Goal: Task Accomplishment & Management: Complete application form

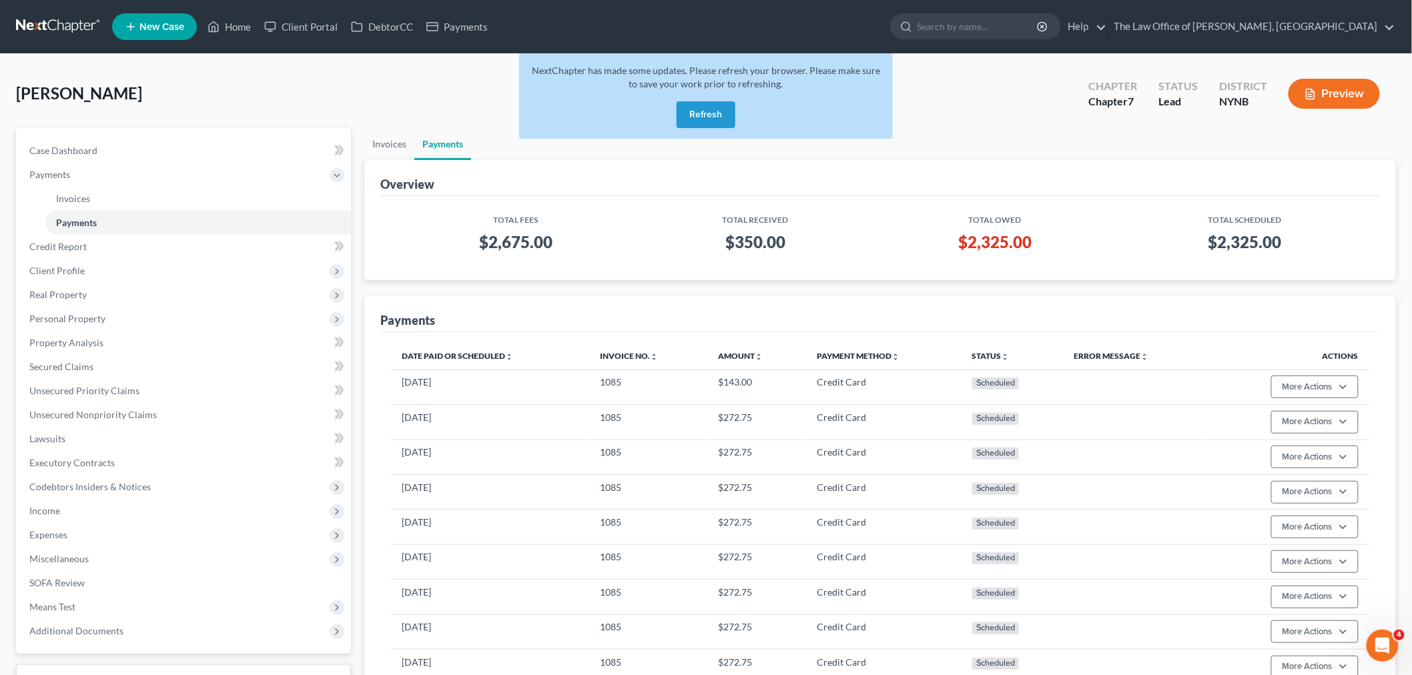
click at [712, 121] on button "Refresh" at bounding box center [706, 114] width 59 height 27
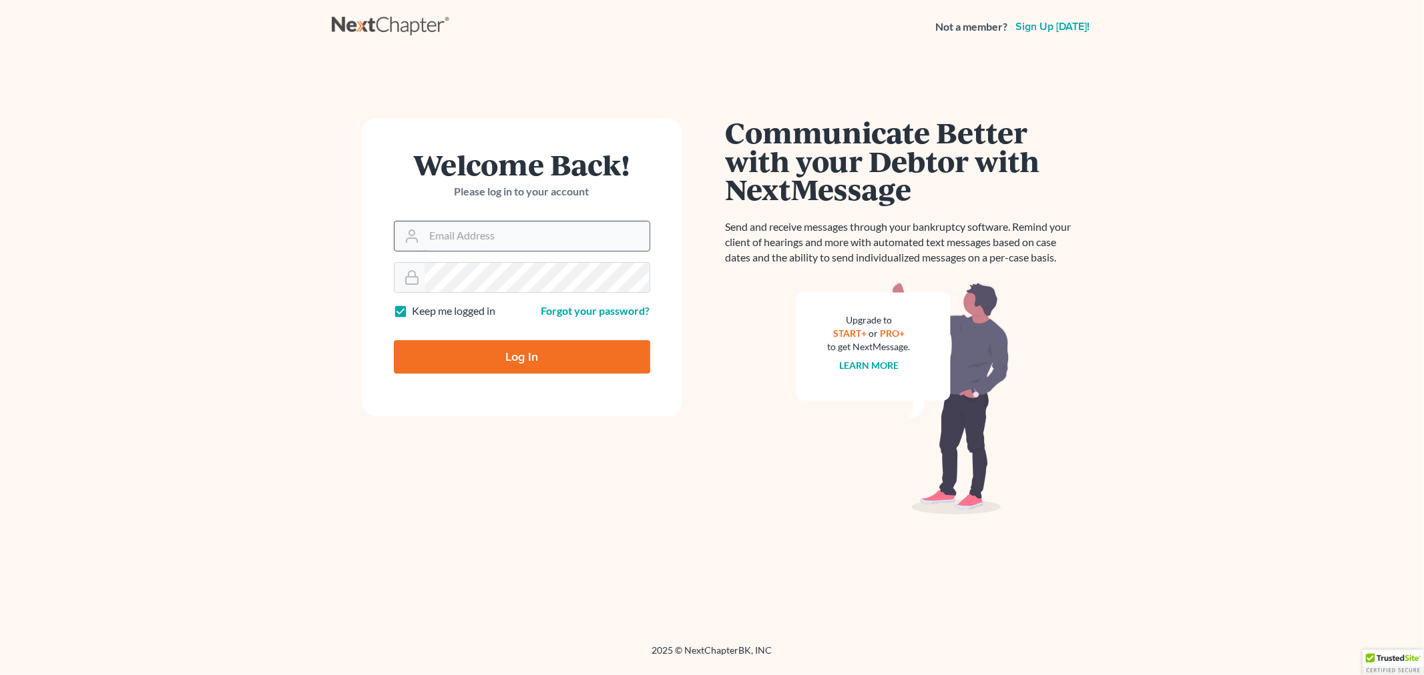
drag, startPoint x: 485, startPoint y: 231, endPoint x: 532, endPoint y: 241, distance: 47.8
click at [486, 231] on input "Email Address" at bounding box center [537, 236] width 225 height 29
type input "christiaan@mvnlaw.com"
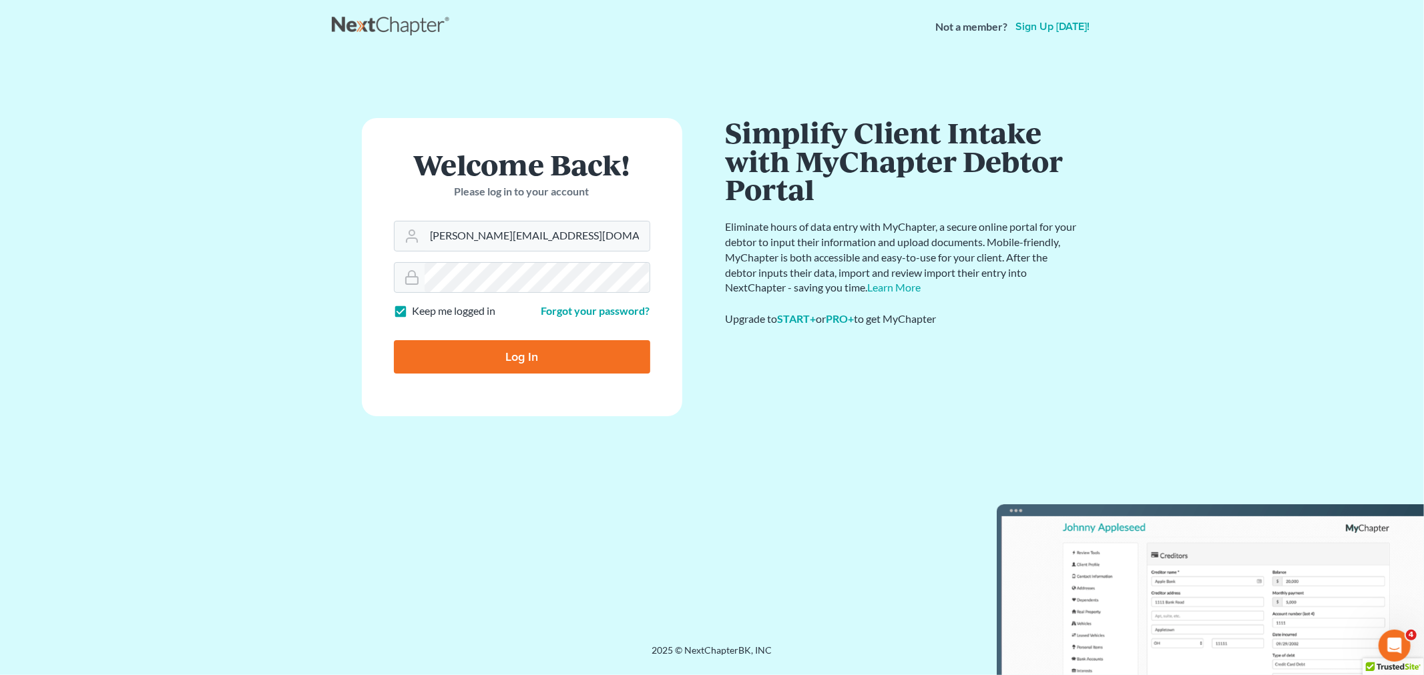
click at [555, 363] on input "Log In" at bounding box center [522, 356] width 256 height 33
type input "Thinking..."
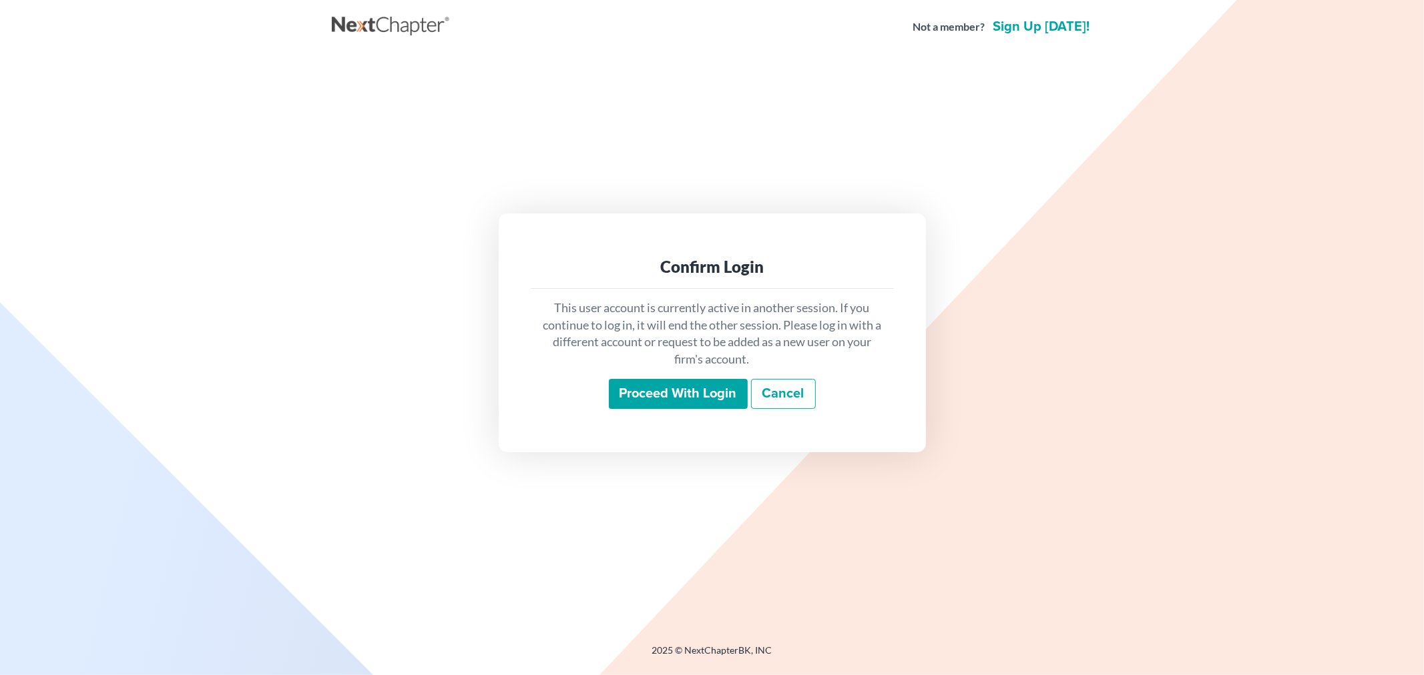
click at [621, 389] on input "Proceed with login" at bounding box center [678, 394] width 139 height 31
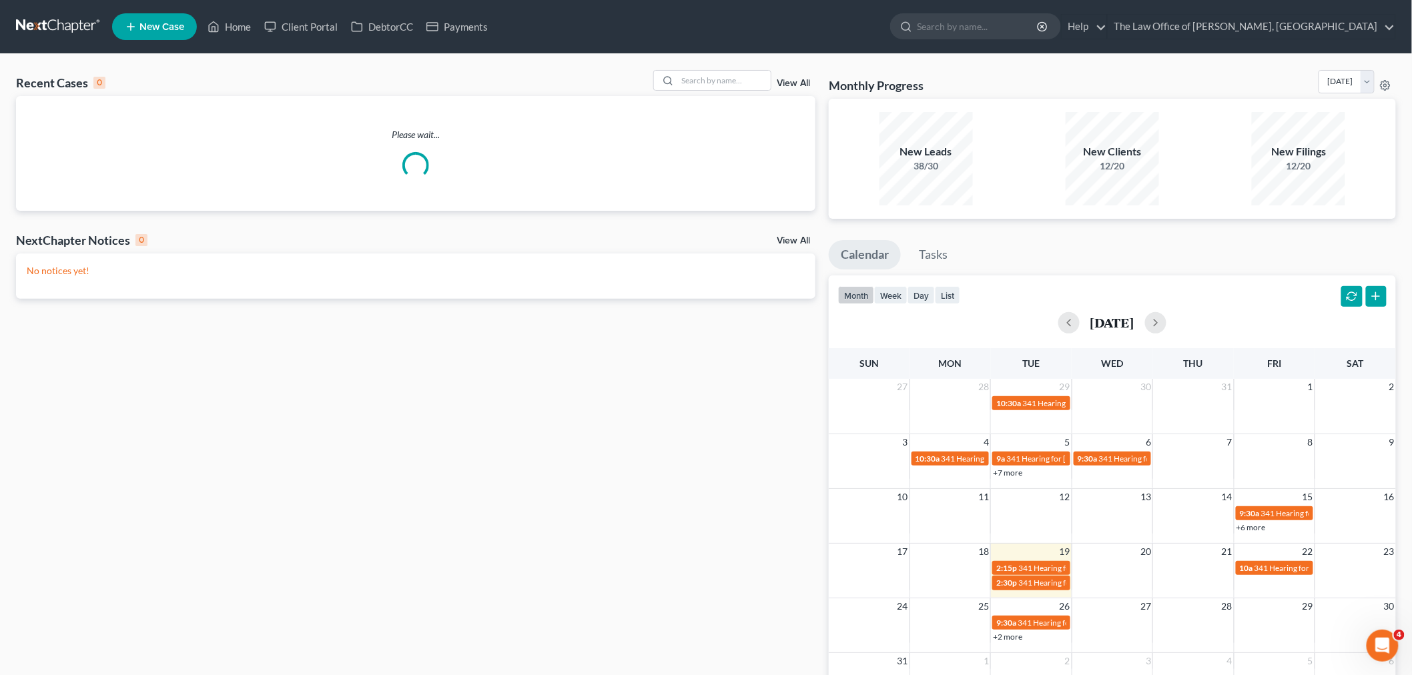
click at [147, 22] on span "New Case" at bounding box center [162, 27] width 45 height 10
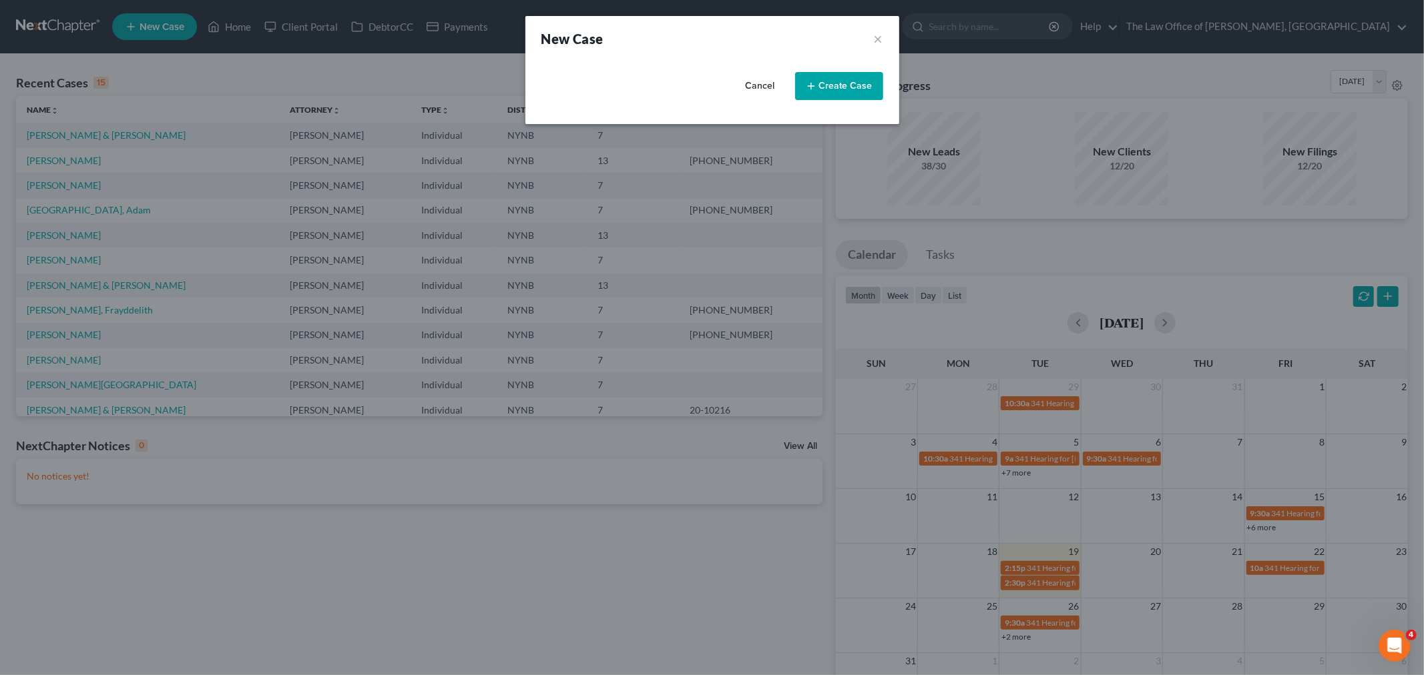
select select "54"
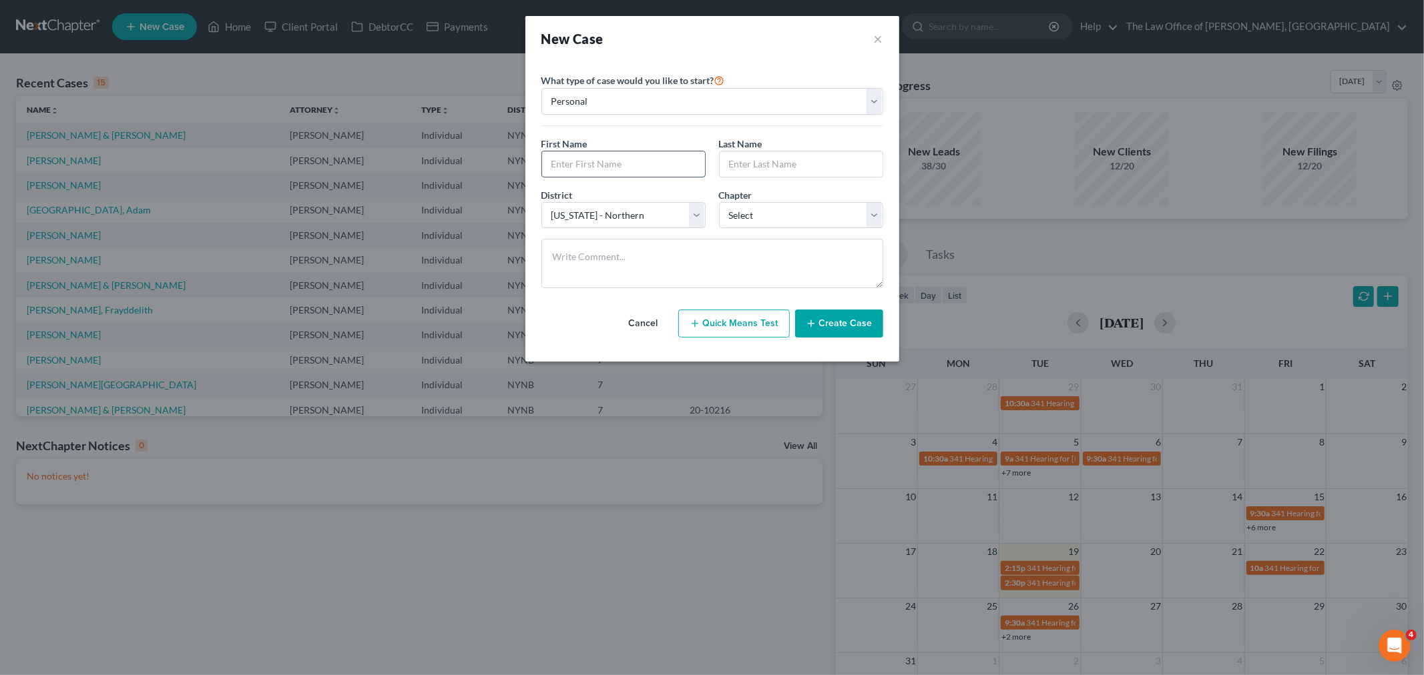
click at [585, 171] on input "text" at bounding box center [623, 164] width 163 height 25
paste input "Jon"
type input "Jon"
click at [791, 166] on input "text" at bounding box center [801, 164] width 163 height 25
paste input "Streeter"
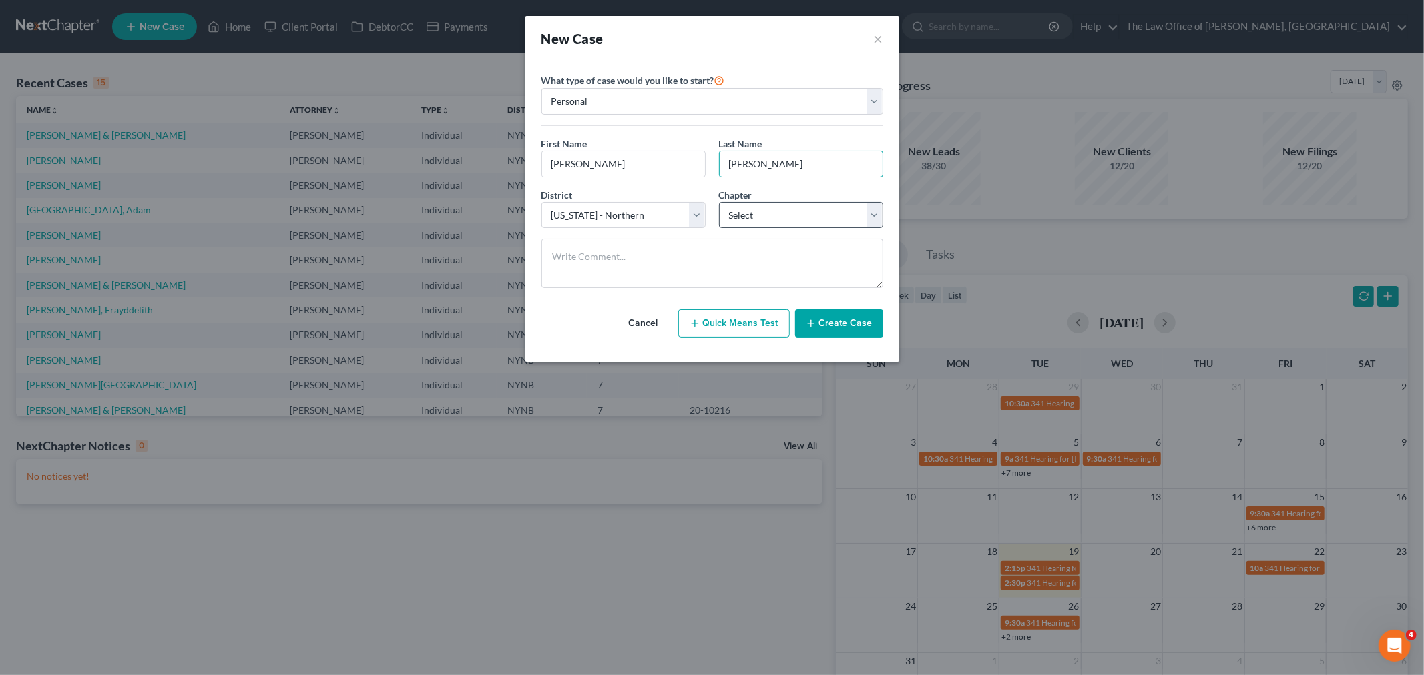
type input "Streeter"
click at [778, 212] on select "Select 7 11 12 13" at bounding box center [801, 215] width 164 height 27
select select "3"
click at [719, 202] on select "Select 7 11 12 13" at bounding box center [801, 215] width 164 height 27
click at [617, 268] on textarea at bounding box center [712, 263] width 342 height 49
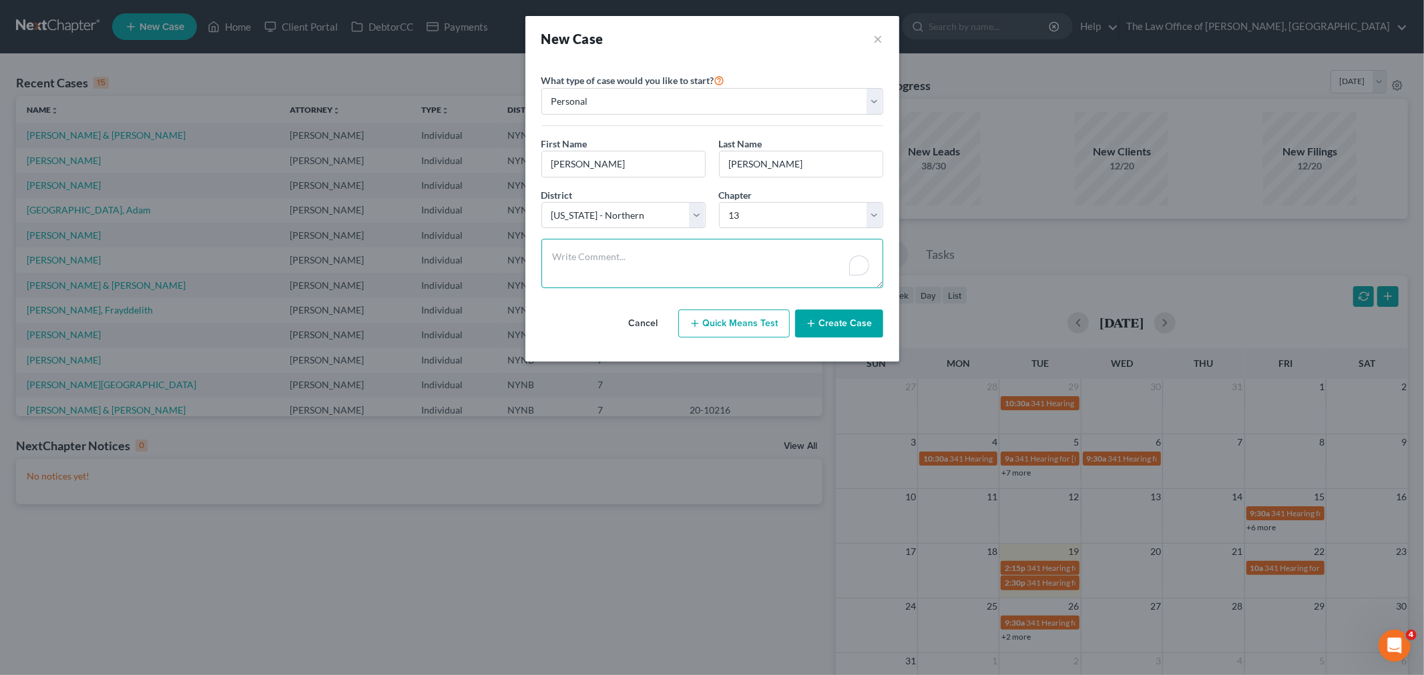
paste textarea "h no c neg married wh 160 ww 50 prior long ago kids 3 d 150 paying 26 google"
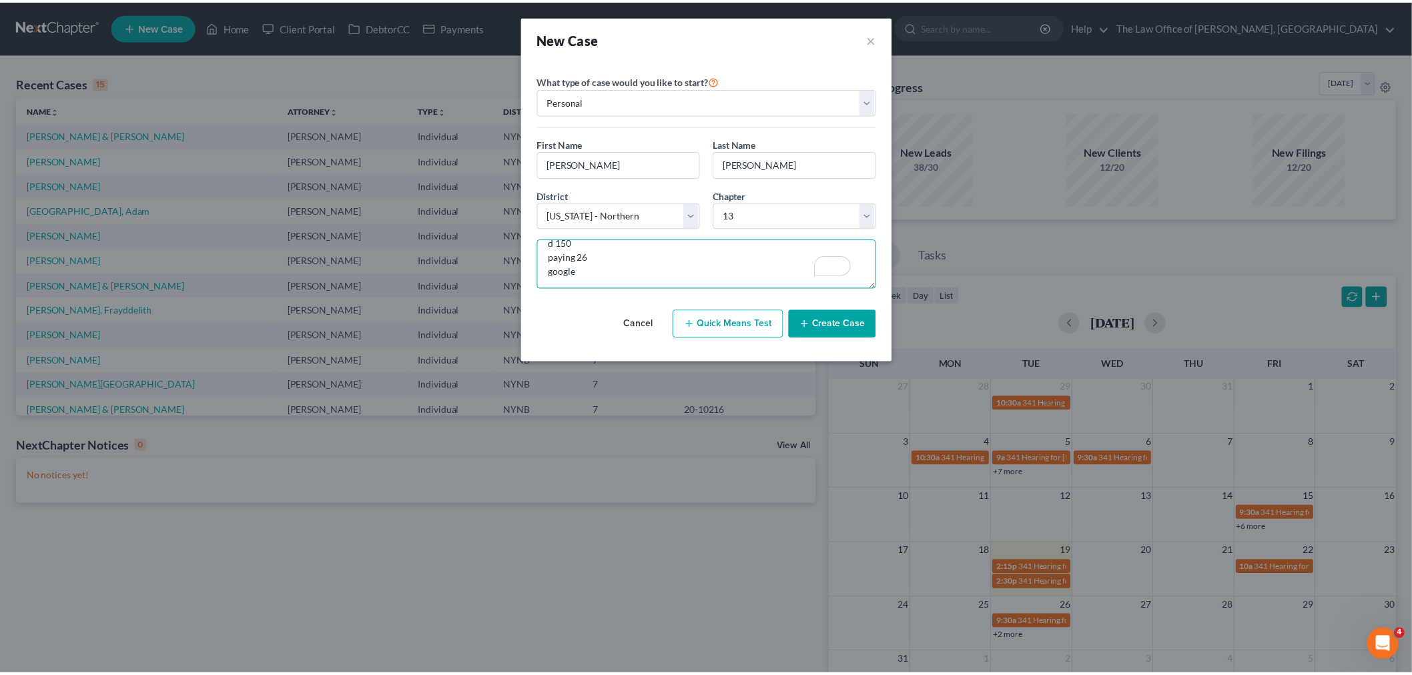
scroll to position [114, 0]
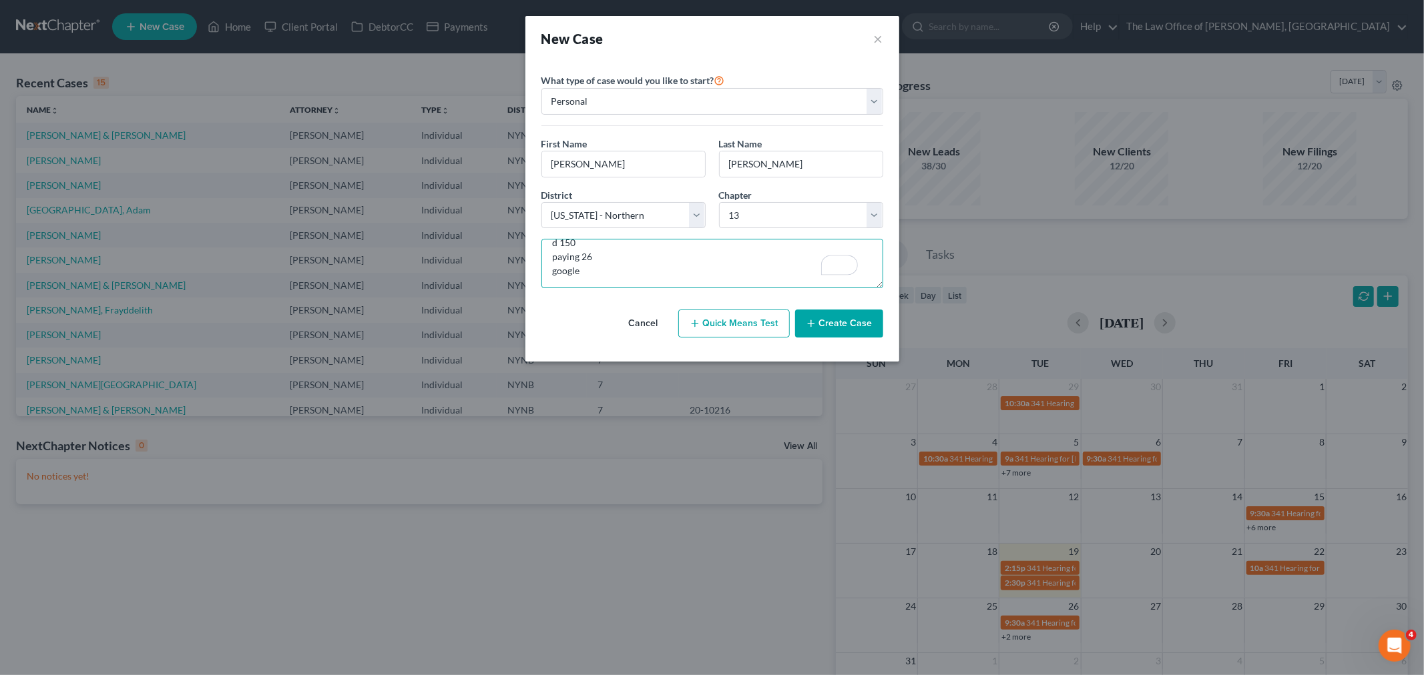
type textarea "h no c neg married wh 160 ww 50 prior long ago kids 3 d 150 paying 26 google"
click at [856, 332] on button "Create Case" at bounding box center [839, 324] width 88 height 28
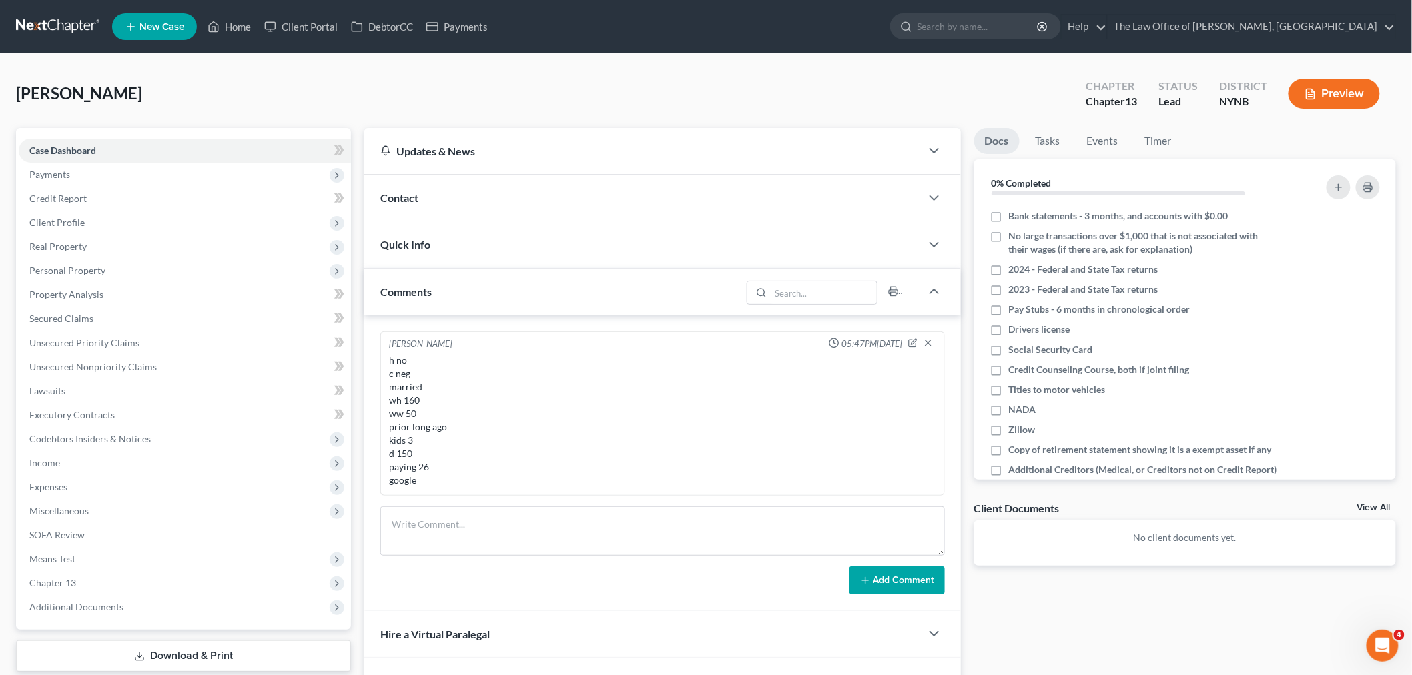
drag, startPoint x: 431, startPoint y: 208, endPoint x: 472, endPoint y: 217, distance: 42.4
click at [431, 208] on div "Contact" at bounding box center [642, 198] width 557 height 46
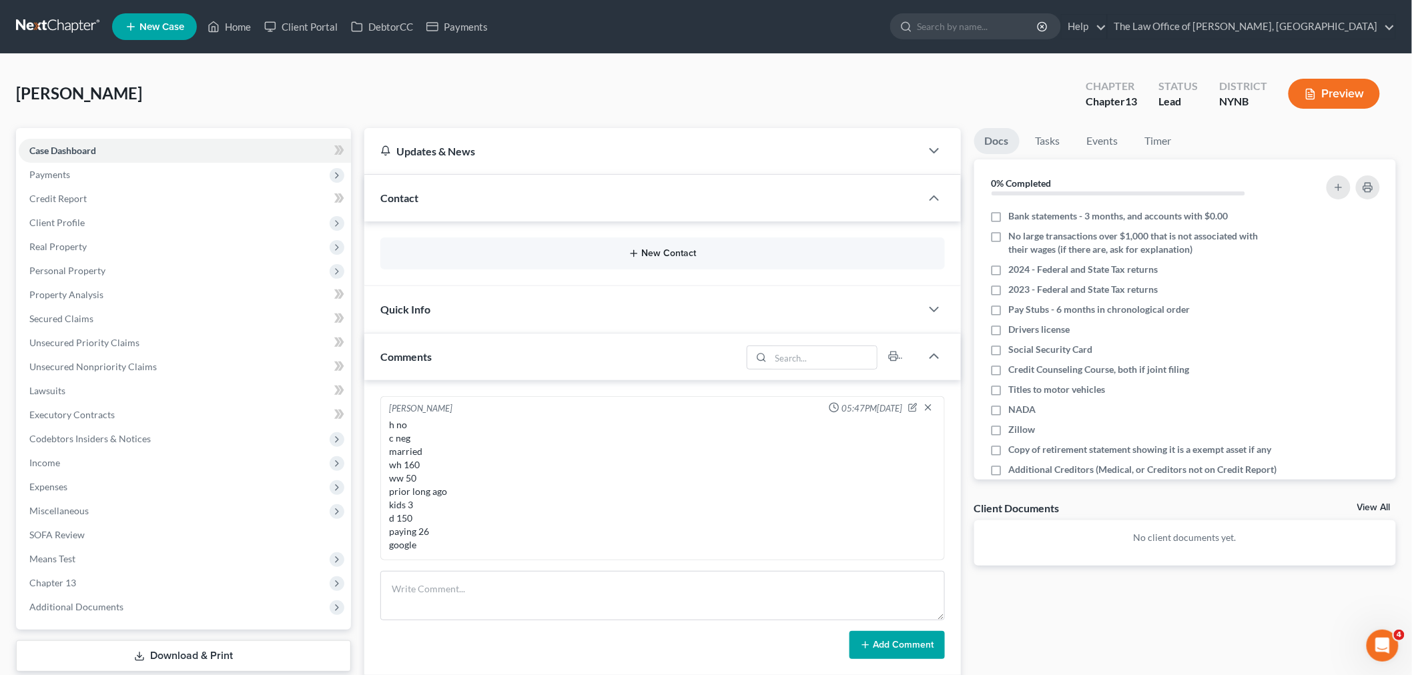
click at [677, 256] on button "New Contact" at bounding box center [662, 253] width 543 height 11
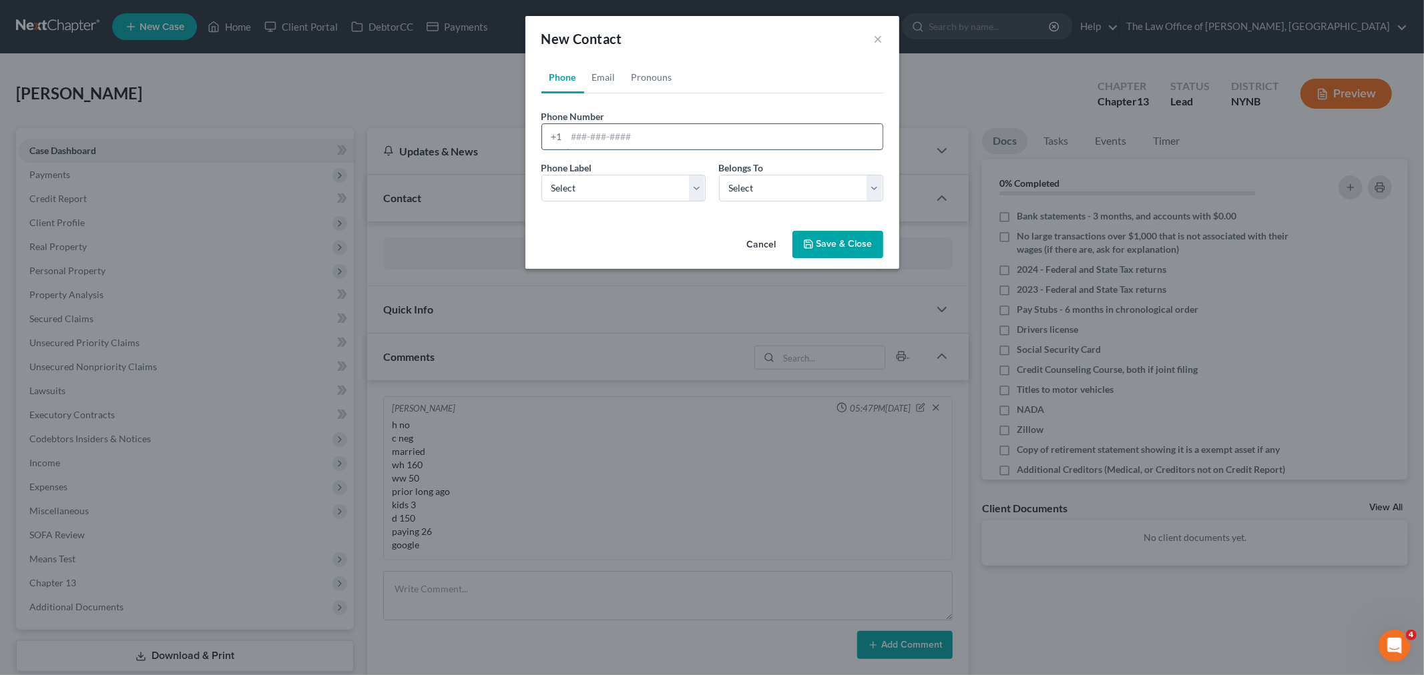
click at [655, 131] on input "tel" at bounding box center [725, 136] width 316 height 25
paste input "15189155425"
type input "15189155425"
click at [605, 192] on select "Select Mobile Home Work Other" at bounding box center [623, 188] width 164 height 27
select select "0"
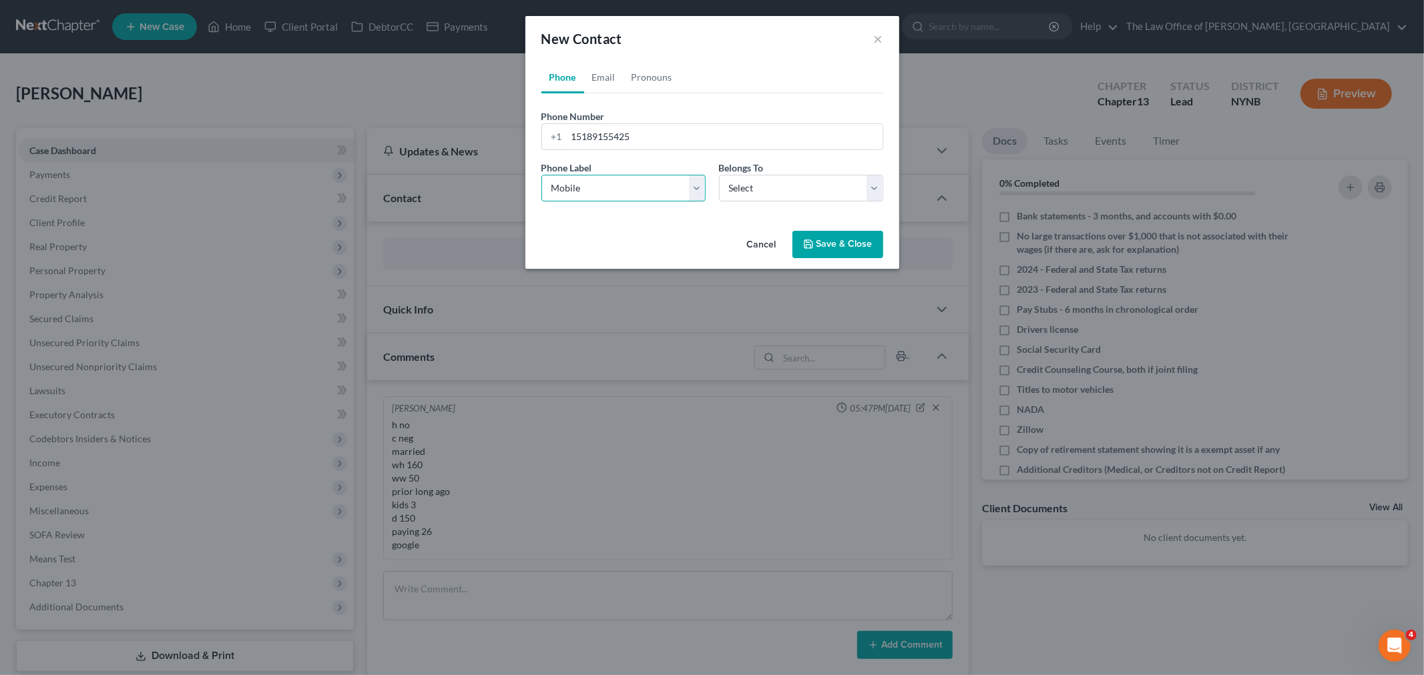
click at [541, 175] on select "Select Mobile Home Work Other" at bounding box center [623, 188] width 164 height 27
click at [761, 200] on select "Select Client Other" at bounding box center [801, 188] width 164 height 27
click at [719, 175] on select "Select Client Other" at bounding box center [801, 188] width 164 height 27
click at [599, 81] on link "Email" at bounding box center [603, 77] width 39 height 32
click at [621, 132] on input "email" at bounding box center [725, 136] width 316 height 25
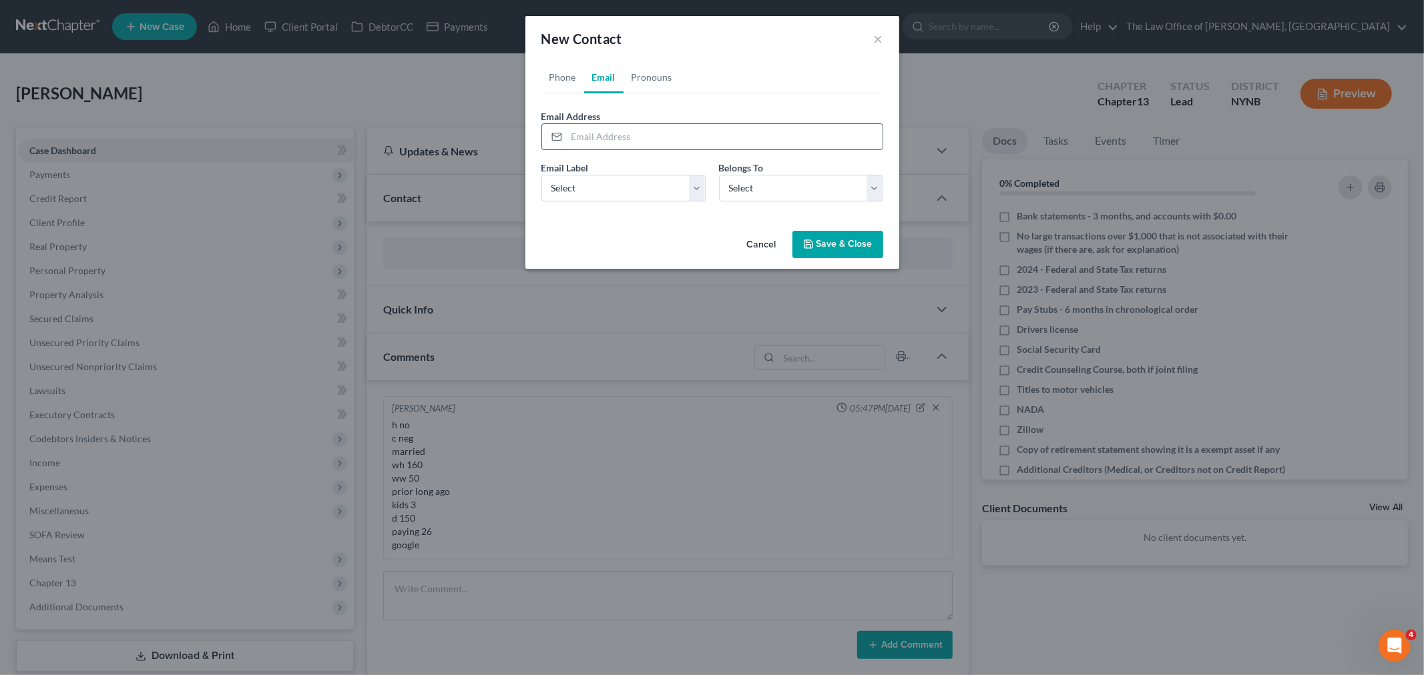
paste input "jon.streeter.pa@gmail.com"
type input "jon.streeter.pa@gmail.com"
click at [615, 198] on select "Select Home Work Other" at bounding box center [623, 188] width 164 height 27
select select "0"
click at [541, 175] on select "Select Home Work Other" at bounding box center [623, 188] width 164 height 27
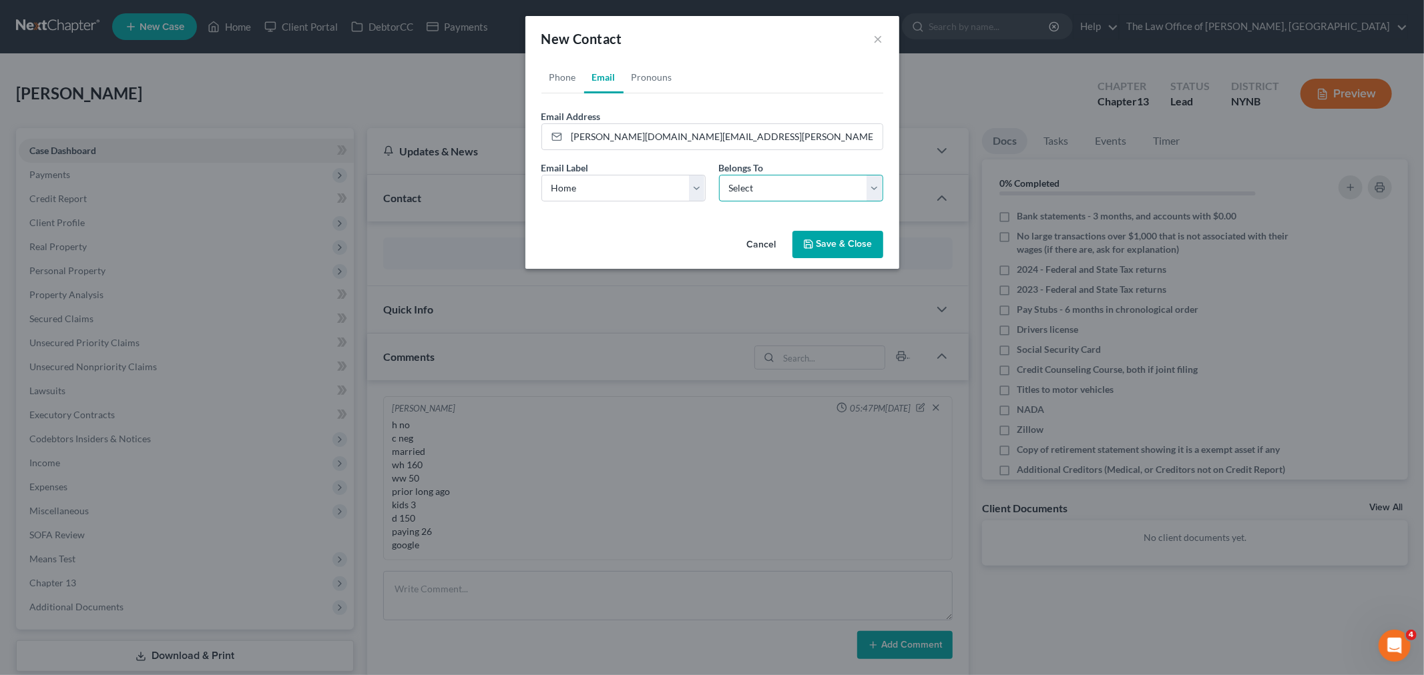
drag, startPoint x: 773, startPoint y: 188, endPoint x: 764, endPoint y: 200, distance: 15.8
click at [773, 188] on select "Select Client Other" at bounding box center [801, 188] width 164 height 27
select select "0"
click at [719, 175] on select "Select Client Other" at bounding box center [801, 188] width 164 height 27
click at [849, 248] on button "Save & Close" at bounding box center [837, 245] width 91 height 28
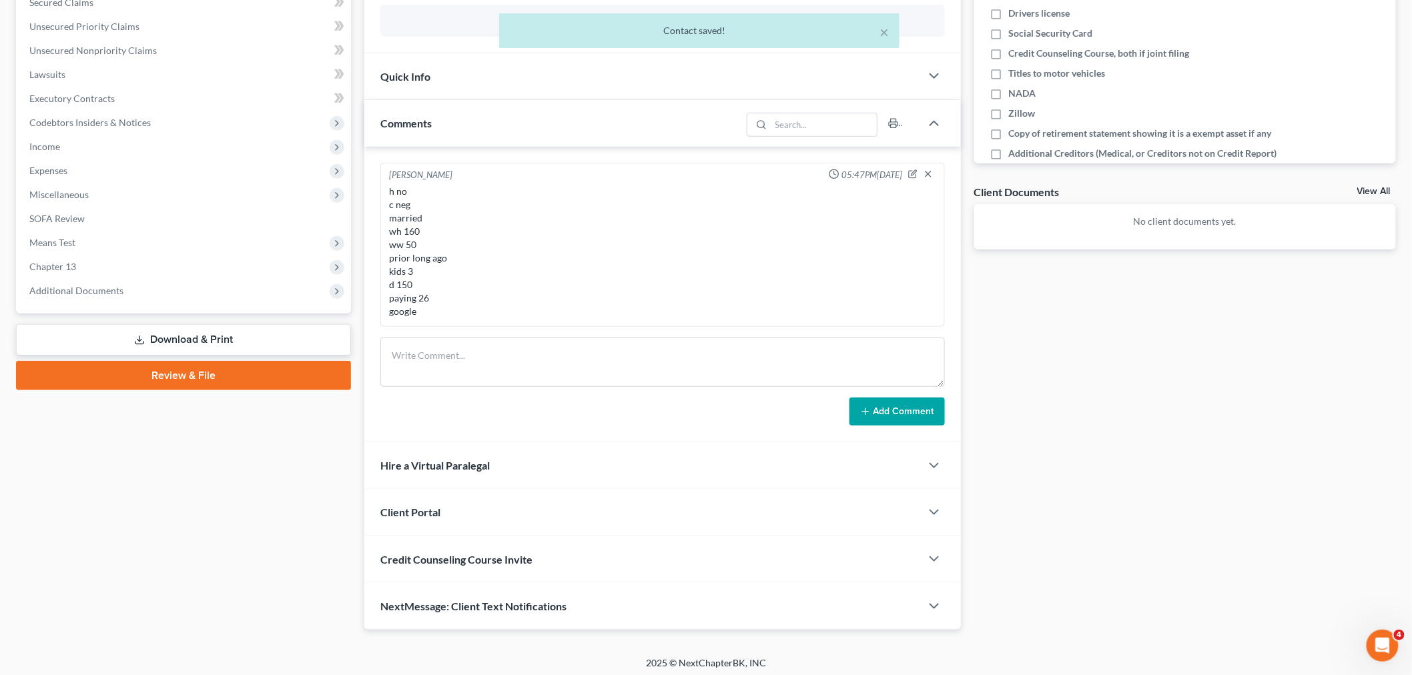
scroll to position [322, 0]
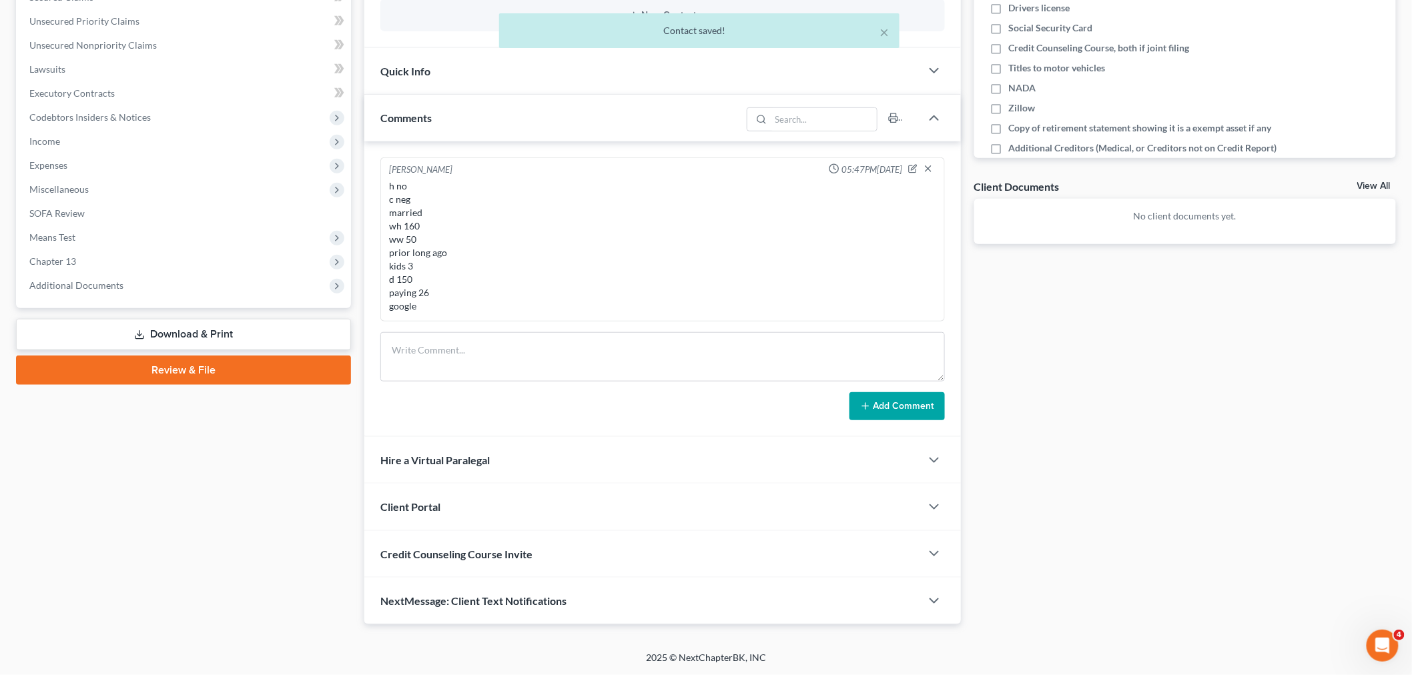
drag, startPoint x: 444, startPoint y: 504, endPoint x: 509, endPoint y: 421, distance: 106.0
click at [443, 505] on div "Client Portal" at bounding box center [642, 507] width 557 height 46
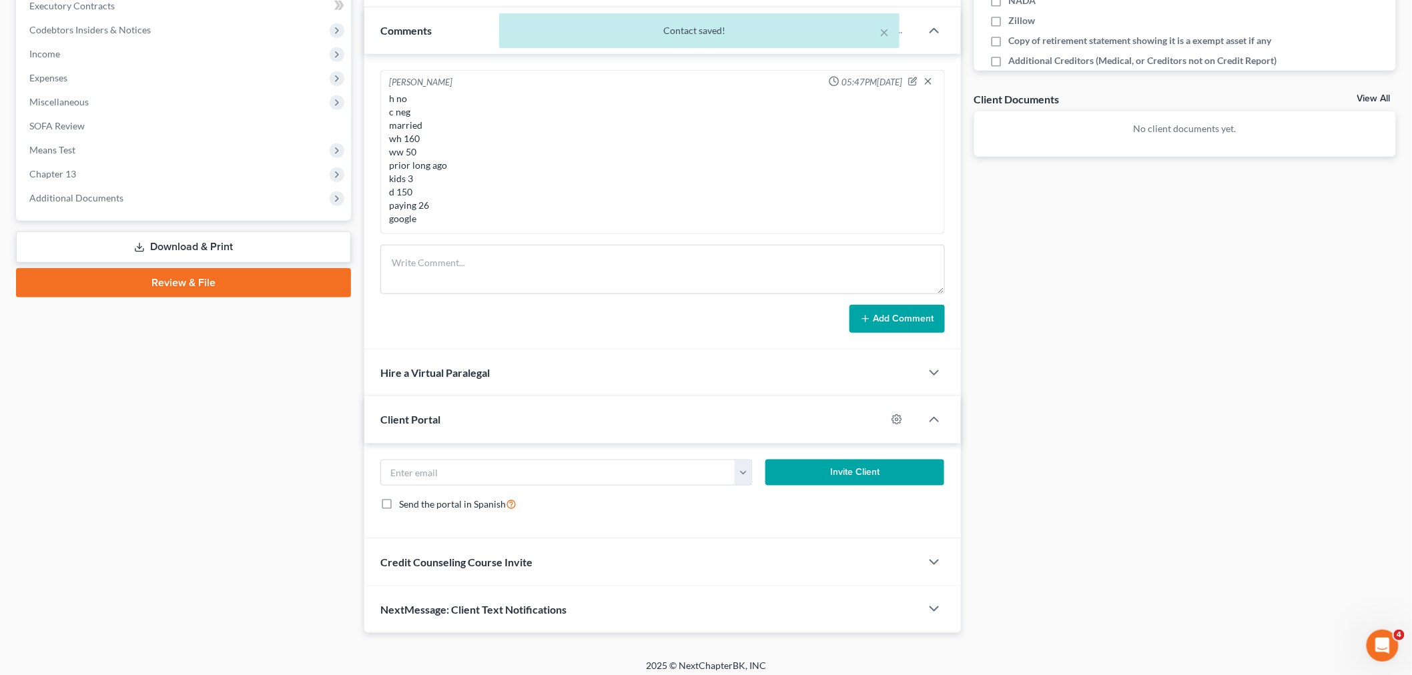
scroll to position [418, 0]
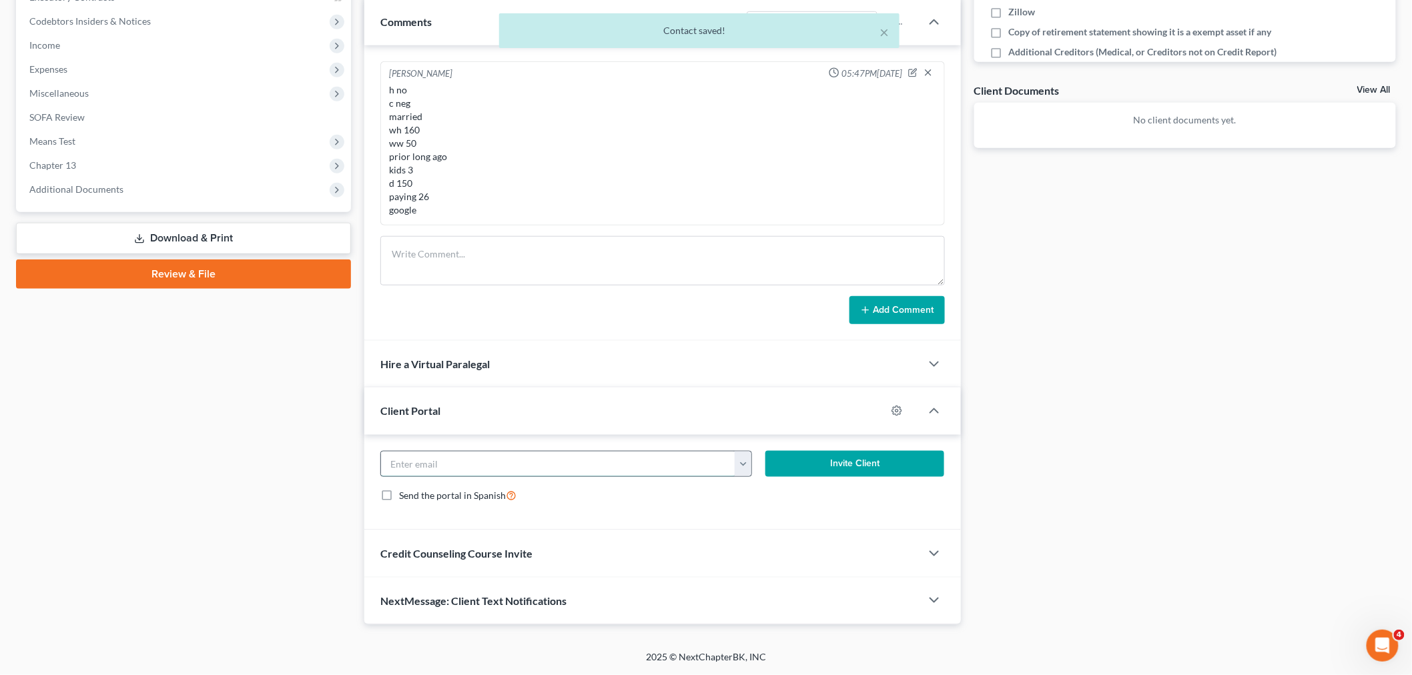
click at [463, 466] on input "email" at bounding box center [558, 464] width 354 height 25
paste input "jon.streeter.pa@gmail.com"
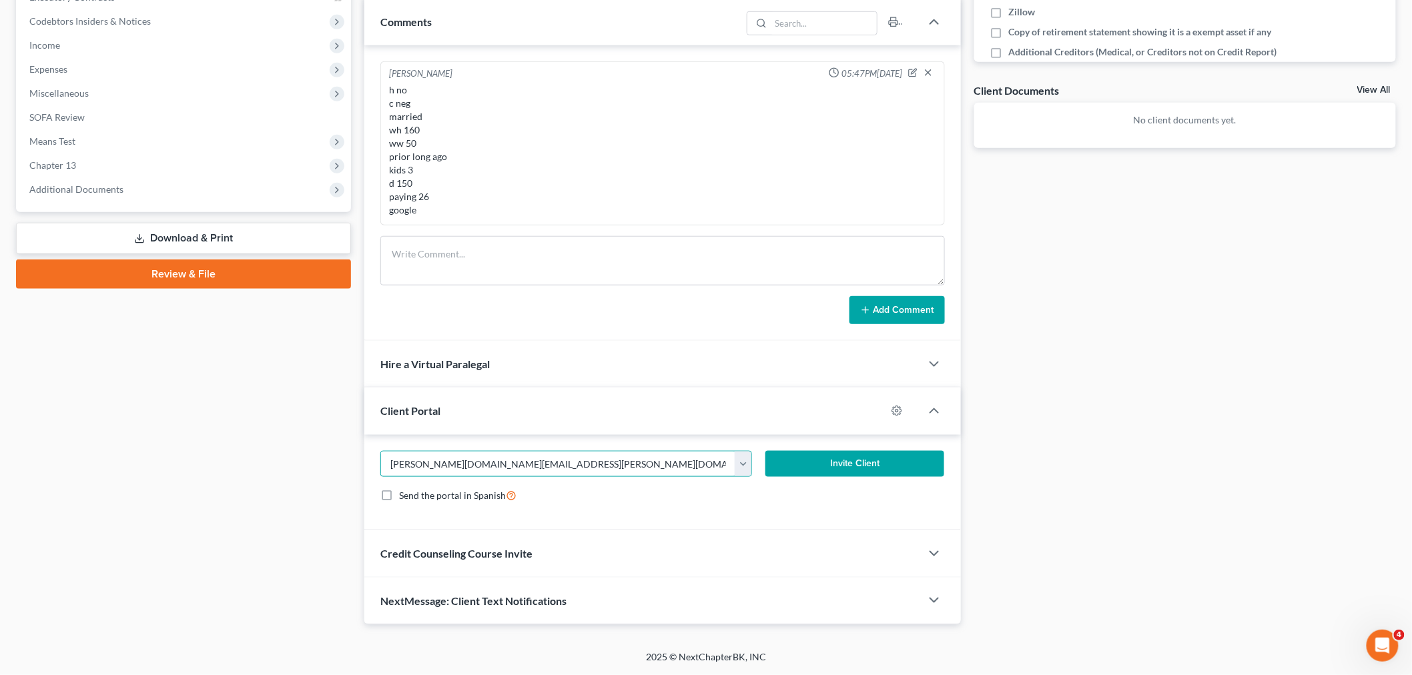
type input "jon.streeter.pa@gmail.com"
click at [816, 457] on button "Invite Client" at bounding box center [855, 464] width 179 height 27
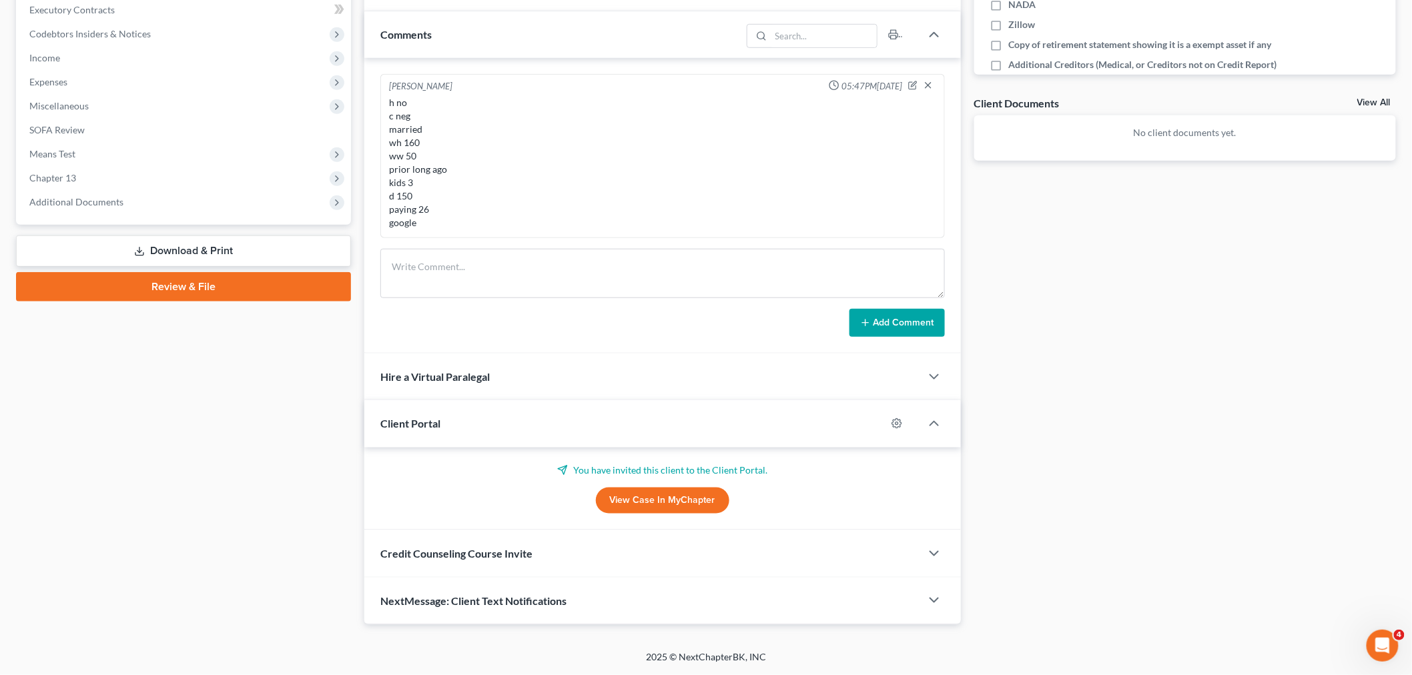
click at [471, 559] on div "Credit Counseling Course Invite" at bounding box center [642, 554] width 557 height 46
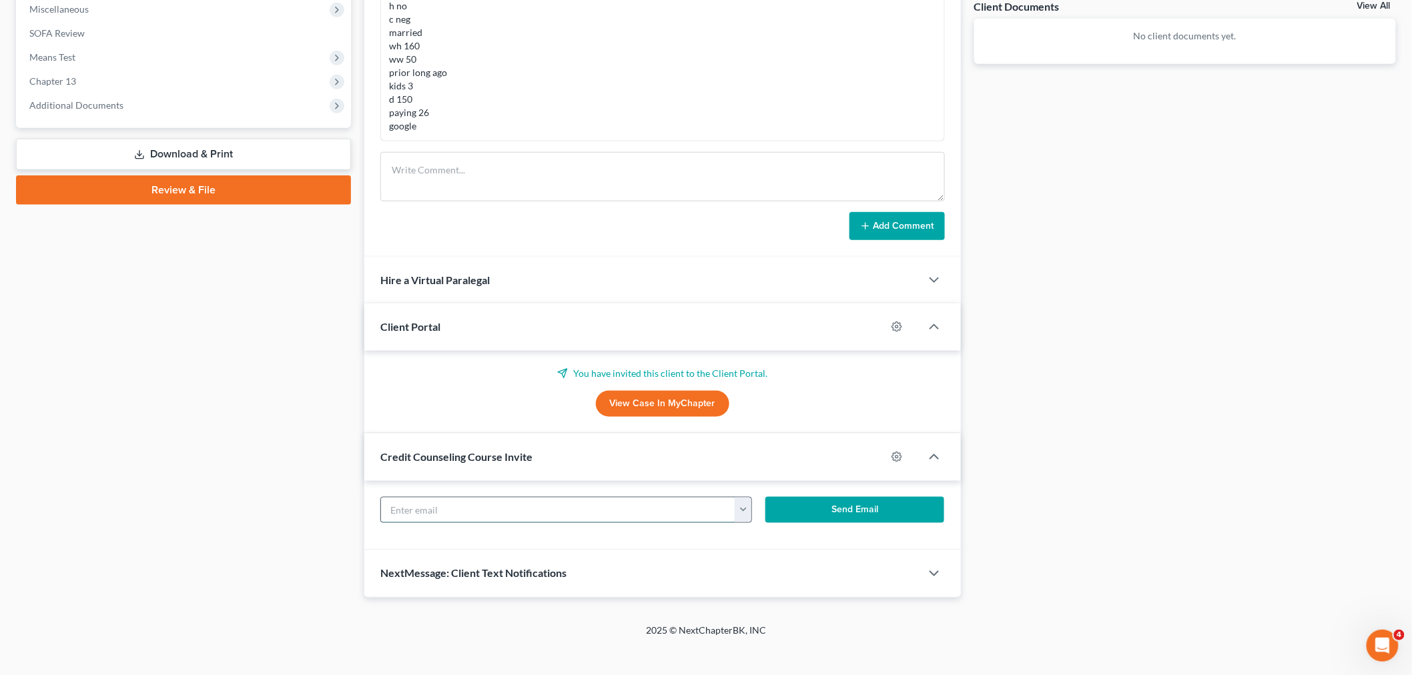
click at [476, 504] on input "text" at bounding box center [558, 510] width 354 height 25
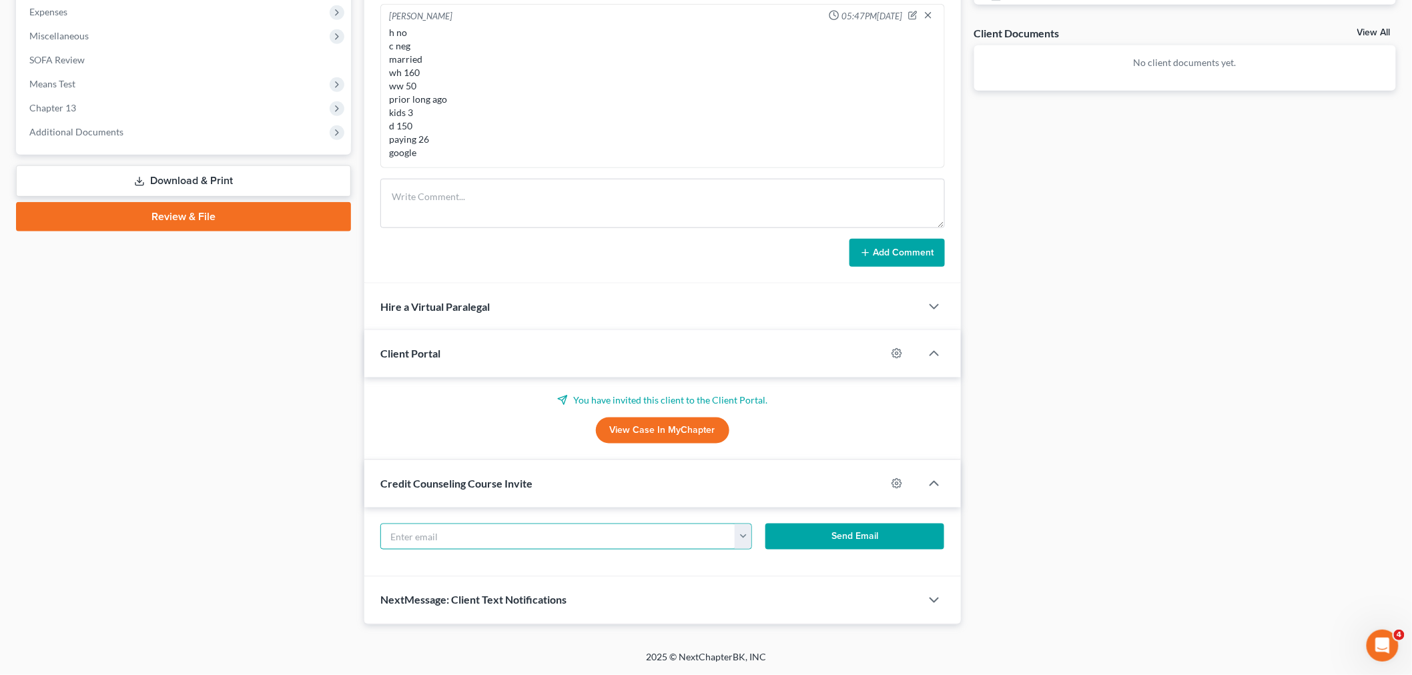
scroll to position [475, 0]
paste input "jon.streeter.pa@gmail.com"
type input "jon.streeter.pa@gmail.com"
click at [831, 521] on div "jon.streeter.pa@gmail.com jon.streeter.pa@gmail.com Send Email" at bounding box center [662, 543] width 597 height 70
click at [829, 530] on button "Send Email" at bounding box center [855, 537] width 179 height 27
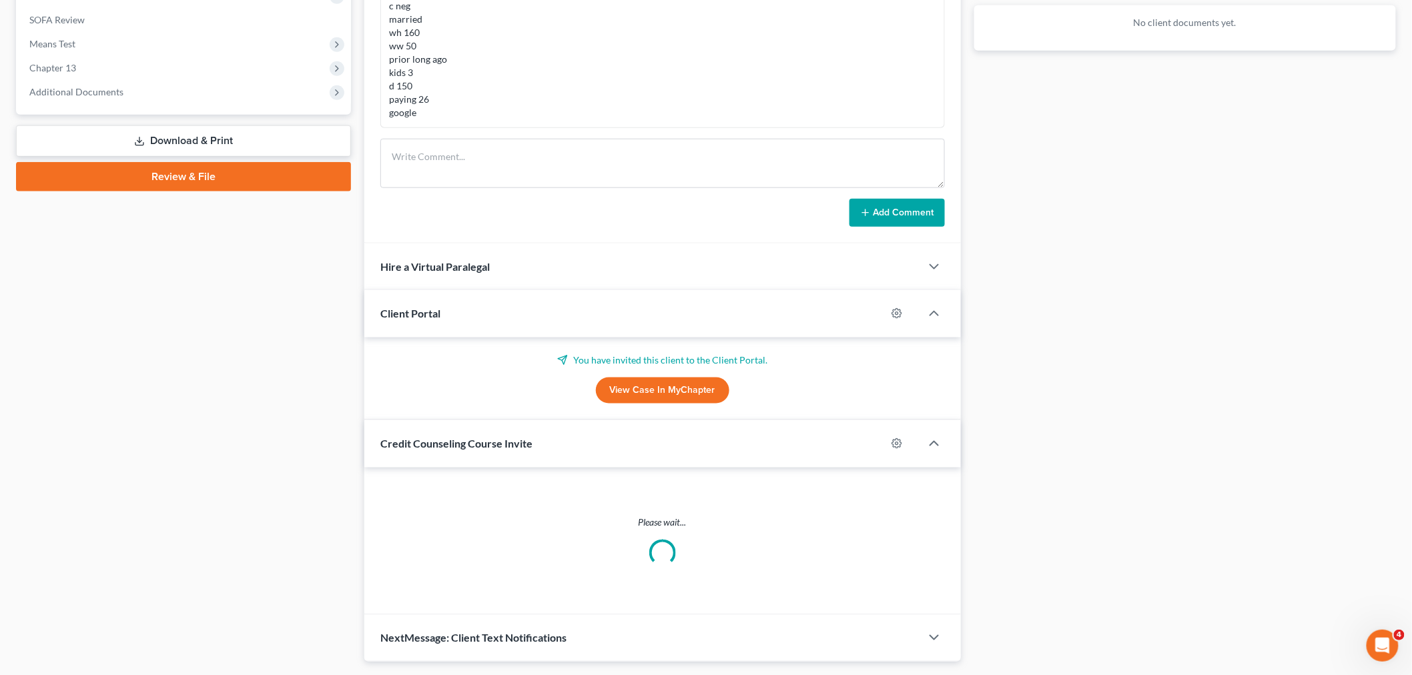
scroll to position [489, 0]
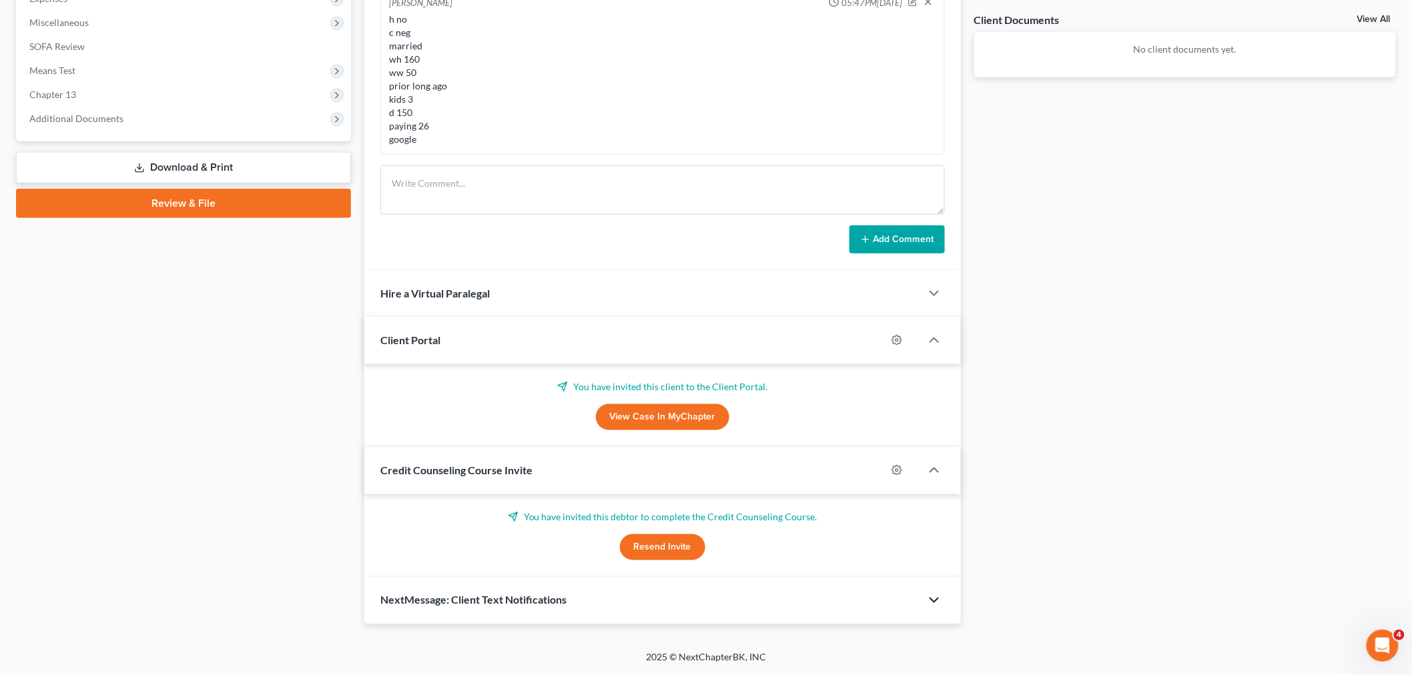
click at [932, 595] on icon "button" at bounding box center [934, 601] width 16 height 16
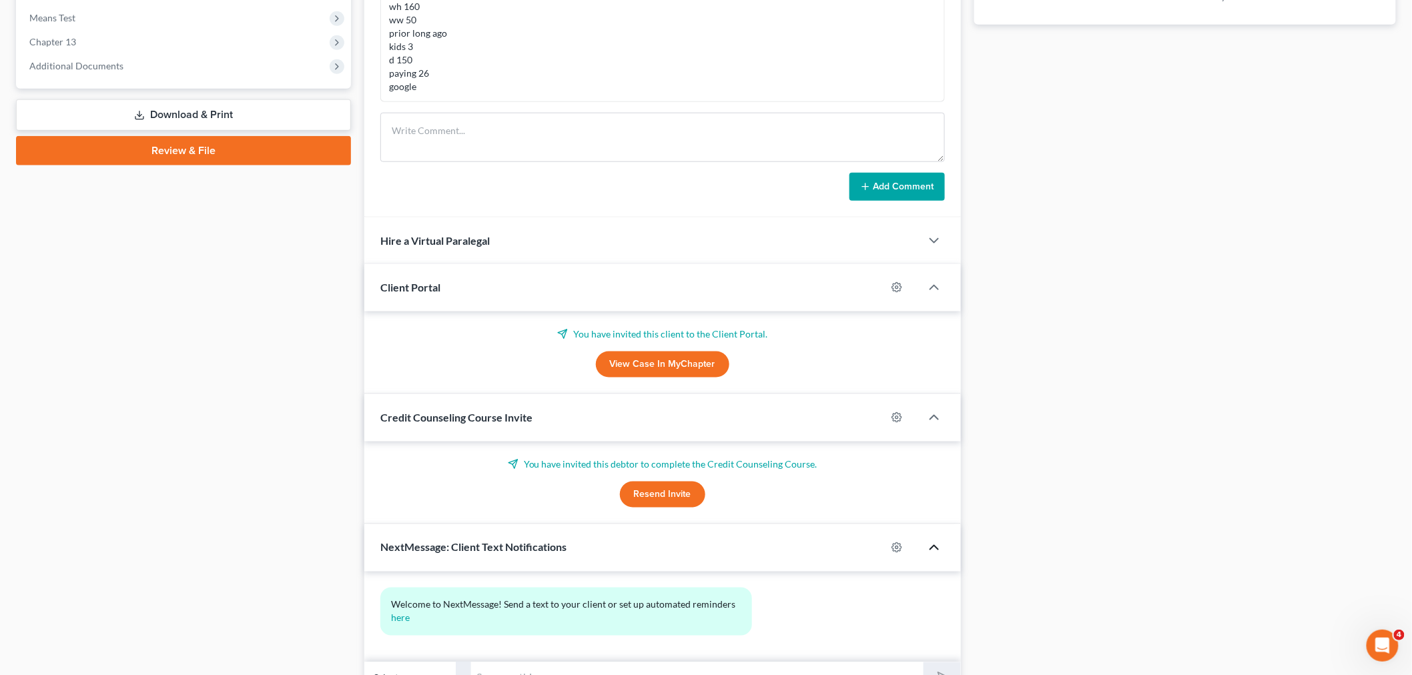
scroll to position [611, 0]
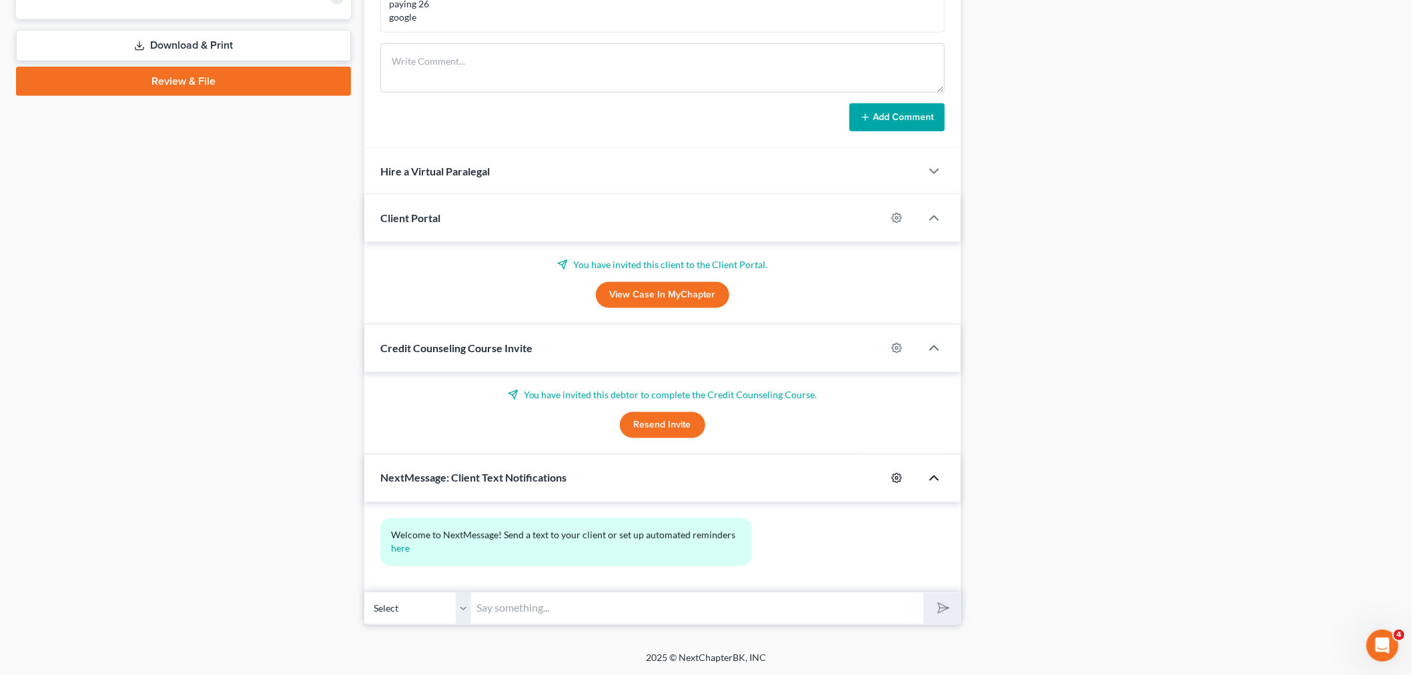
click at [902, 478] on icon "button" at bounding box center [897, 479] width 10 height 10
select select "0"
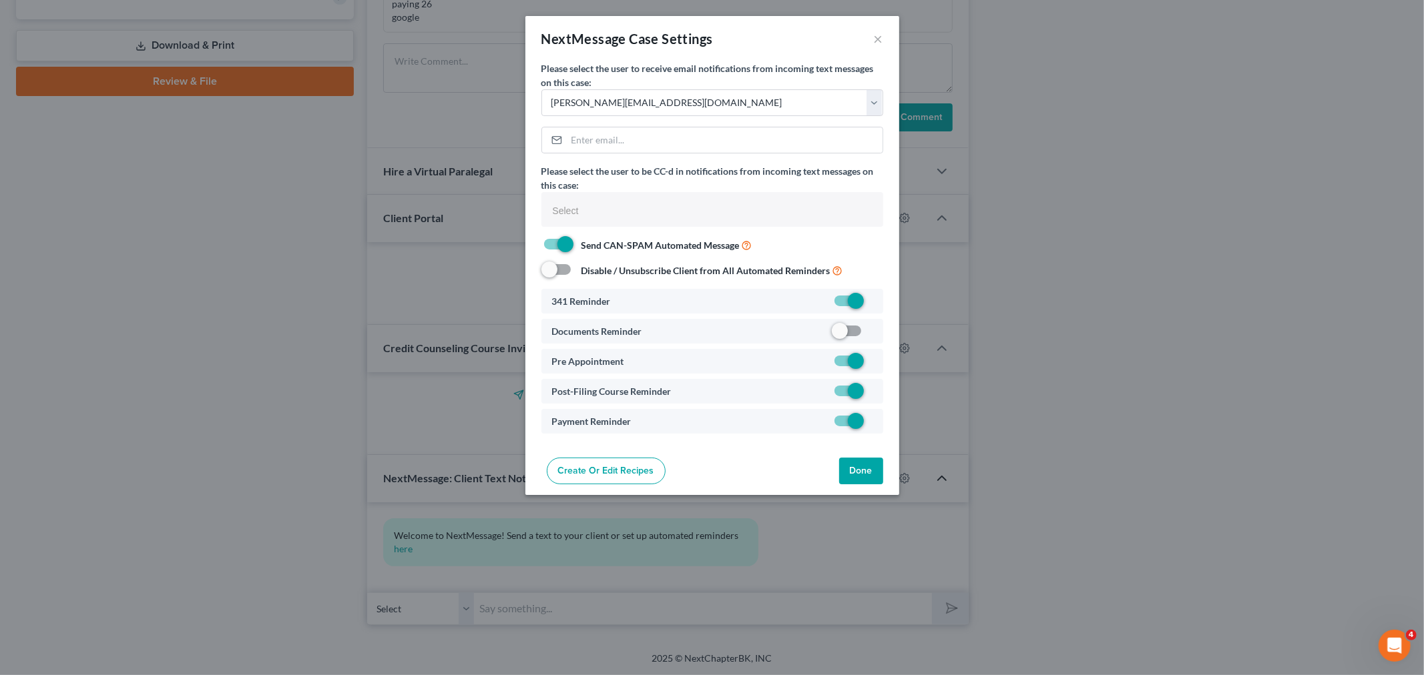
select select
click at [852, 334] on span at bounding box center [848, 331] width 32 height 16
click at [872, 334] on label at bounding box center [872, 334] width 0 height 0
click at [877, 331] on input "checkbox" at bounding box center [881, 328] width 9 height 9
checkbox input "true"
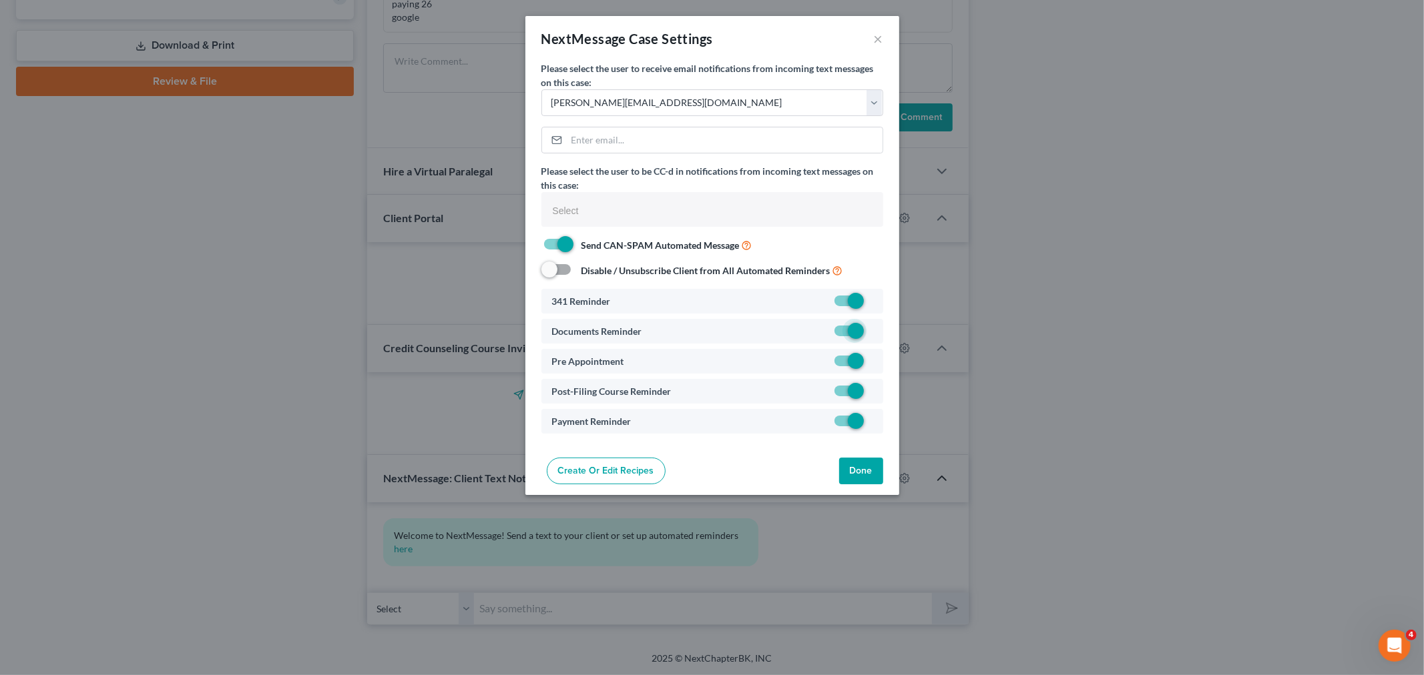
click at [864, 479] on button "Done" at bounding box center [861, 471] width 44 height 27
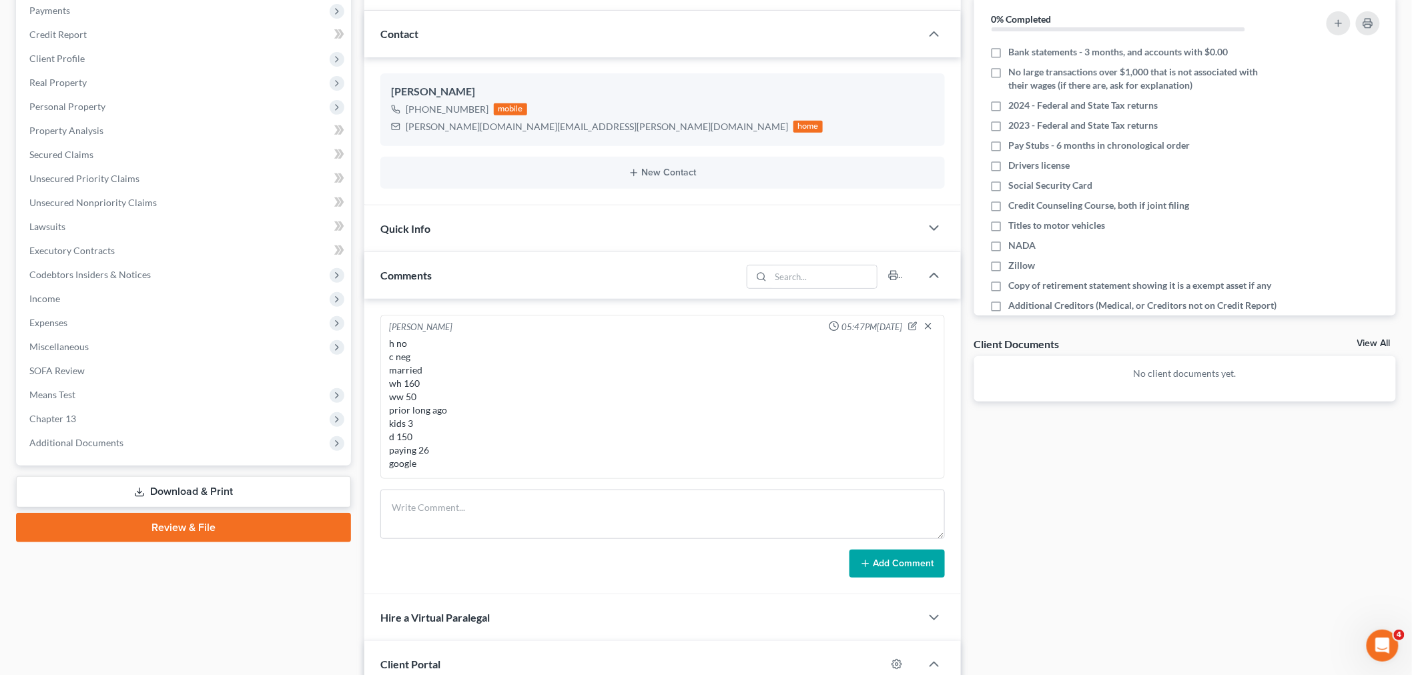
scroll to position [91, 0]
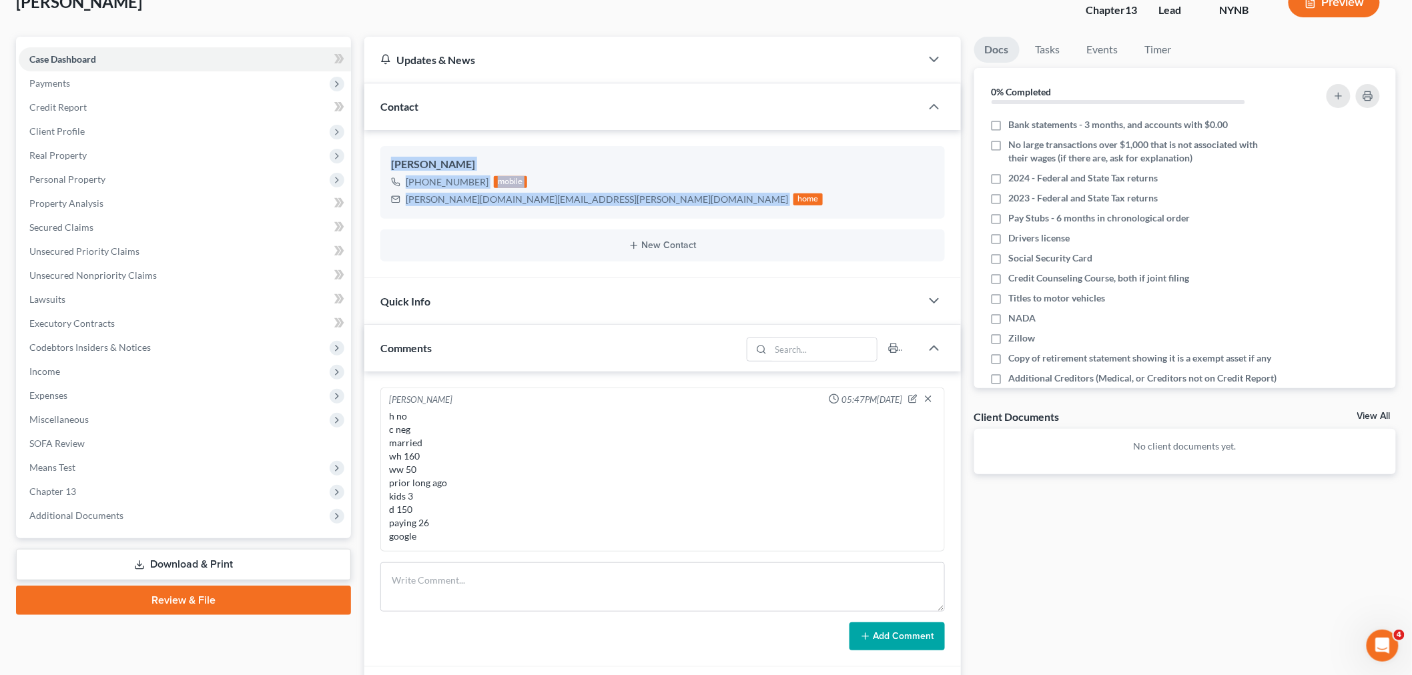
drag, startPoint x: 518, startPoint y: 198, endPoint x: 963, endPoint y: 284, distance: 453.3
click at [382, 156] on div "Jon Streeter +1 (518) 915-5425 mobile jon.streeter.pa@gmail.com home" at bounding box center [662, 182] width 565 height 72
copy div "Jon Streeter +1 (518) 915-5425 mobile jon.streeter.pa@gmail.com"
drag, startPoint x: 429, startPoint y: 182, endPoint x: 435, endPoint y: 178, distance: 7.6
copy div "Jon Streeter +1 (518) 915-5425 mobile jon.streeter.pa@gmail.com"
